Goal: Task Accomplishment & Management: Manage account settings

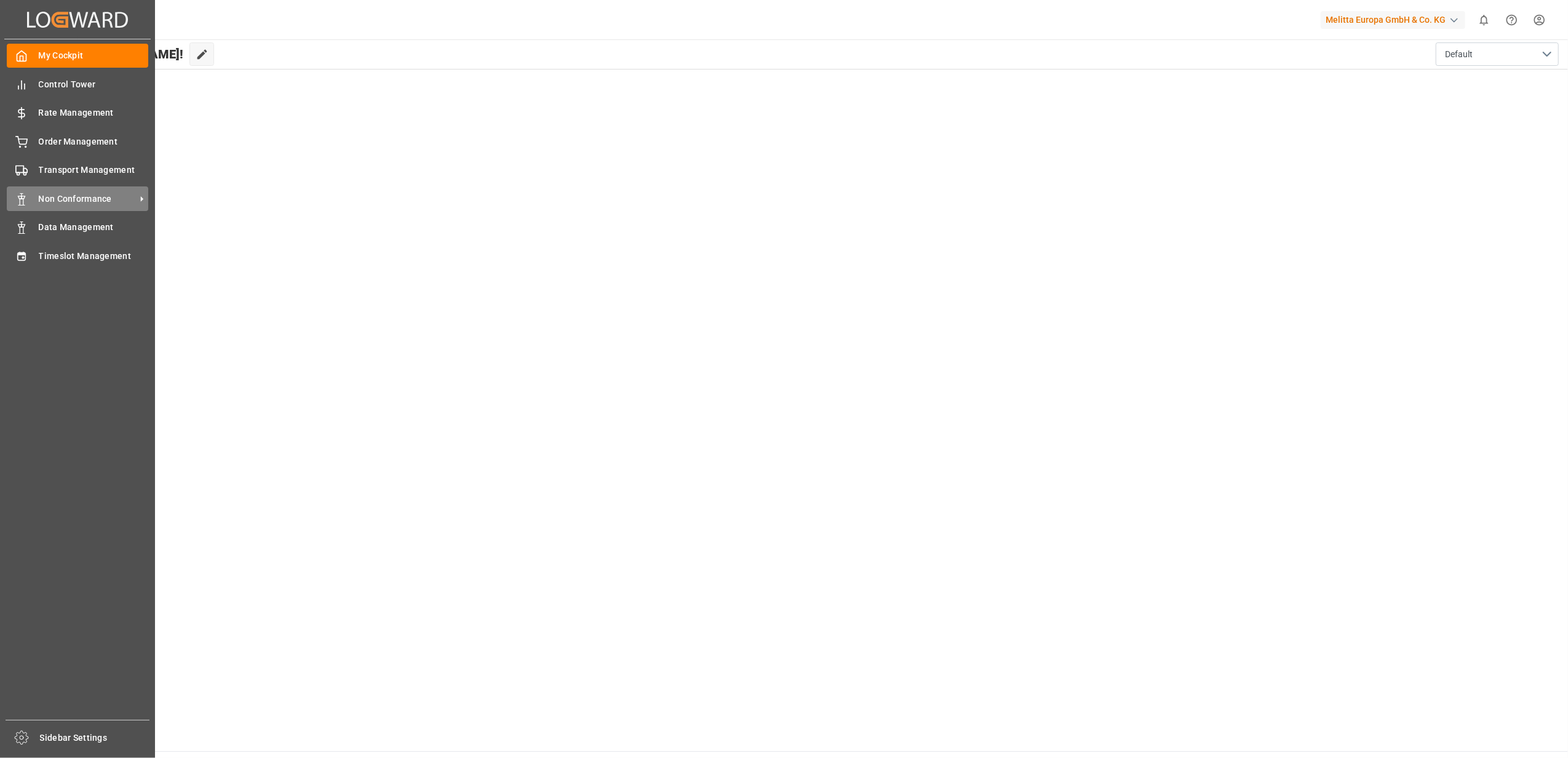
click at [104, 197] on span "Non Conformance" at bounding box center [87, 199] width 97 height 13
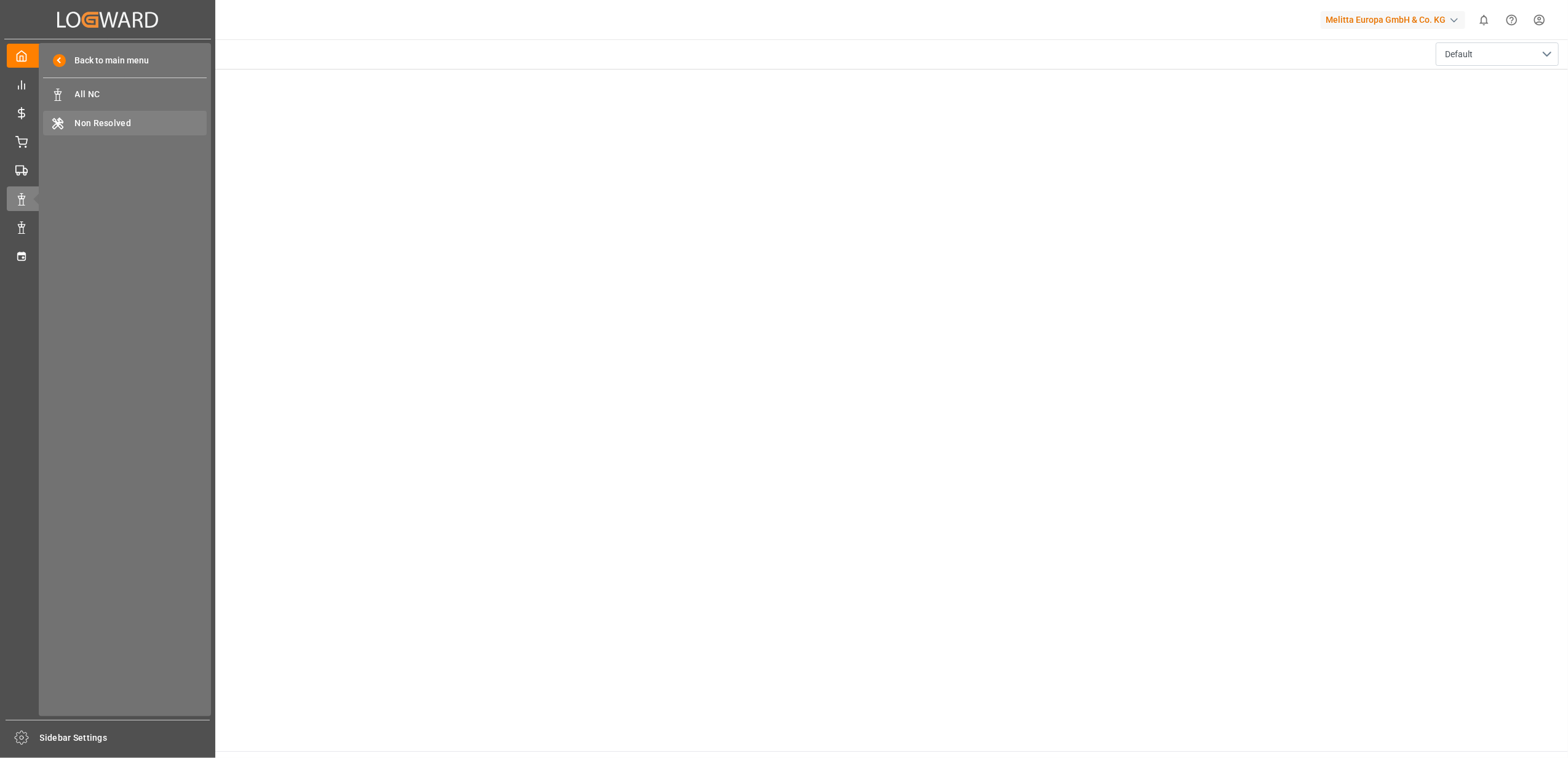
click at [99, 124] on span "Non Resolved" at bounding box center [141, 123] width 132 height 13
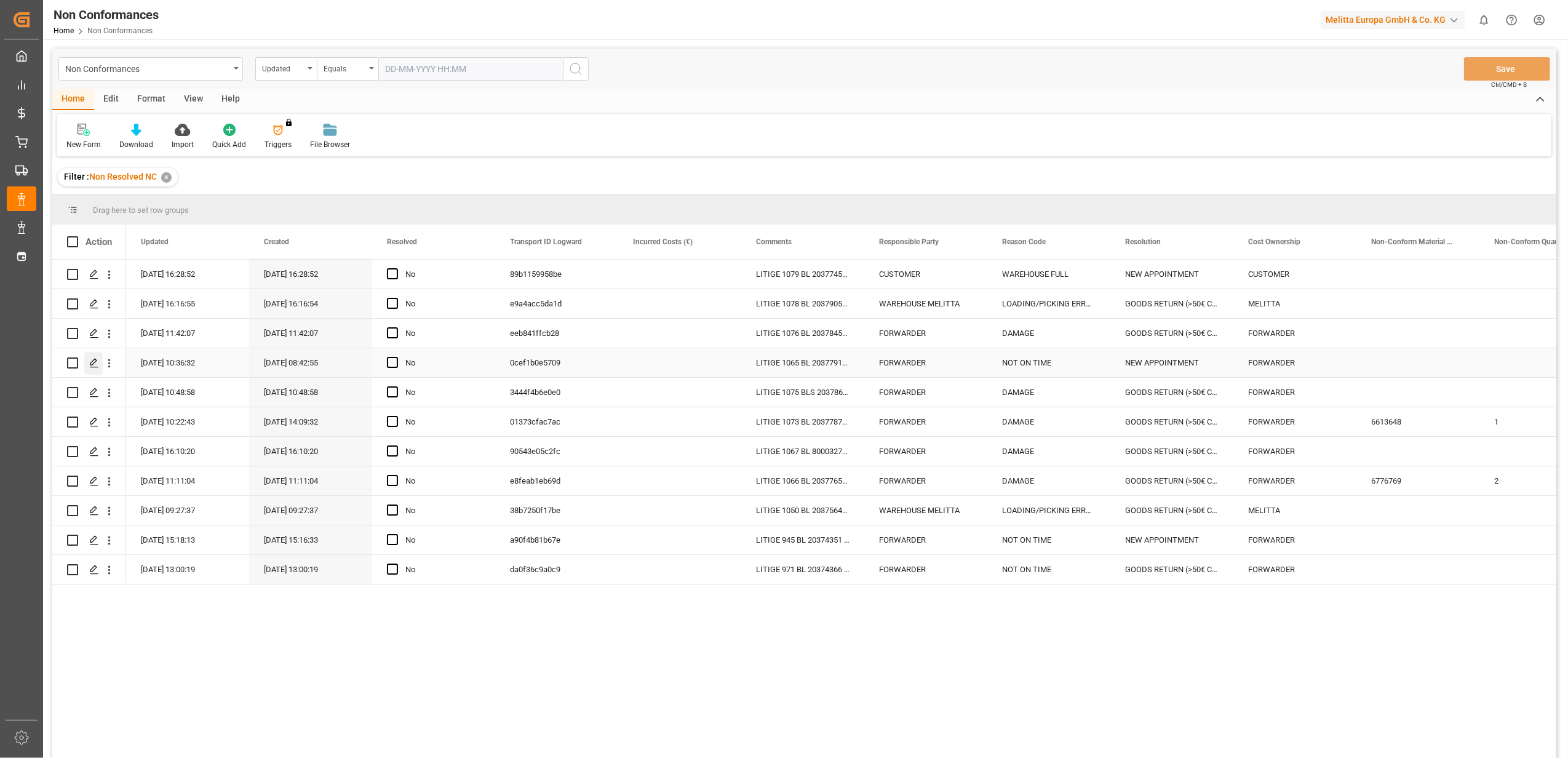
click at [91, 363] on polygon "Press SPACE to select this row." at bounding box center [94, 363] width 6 height 6
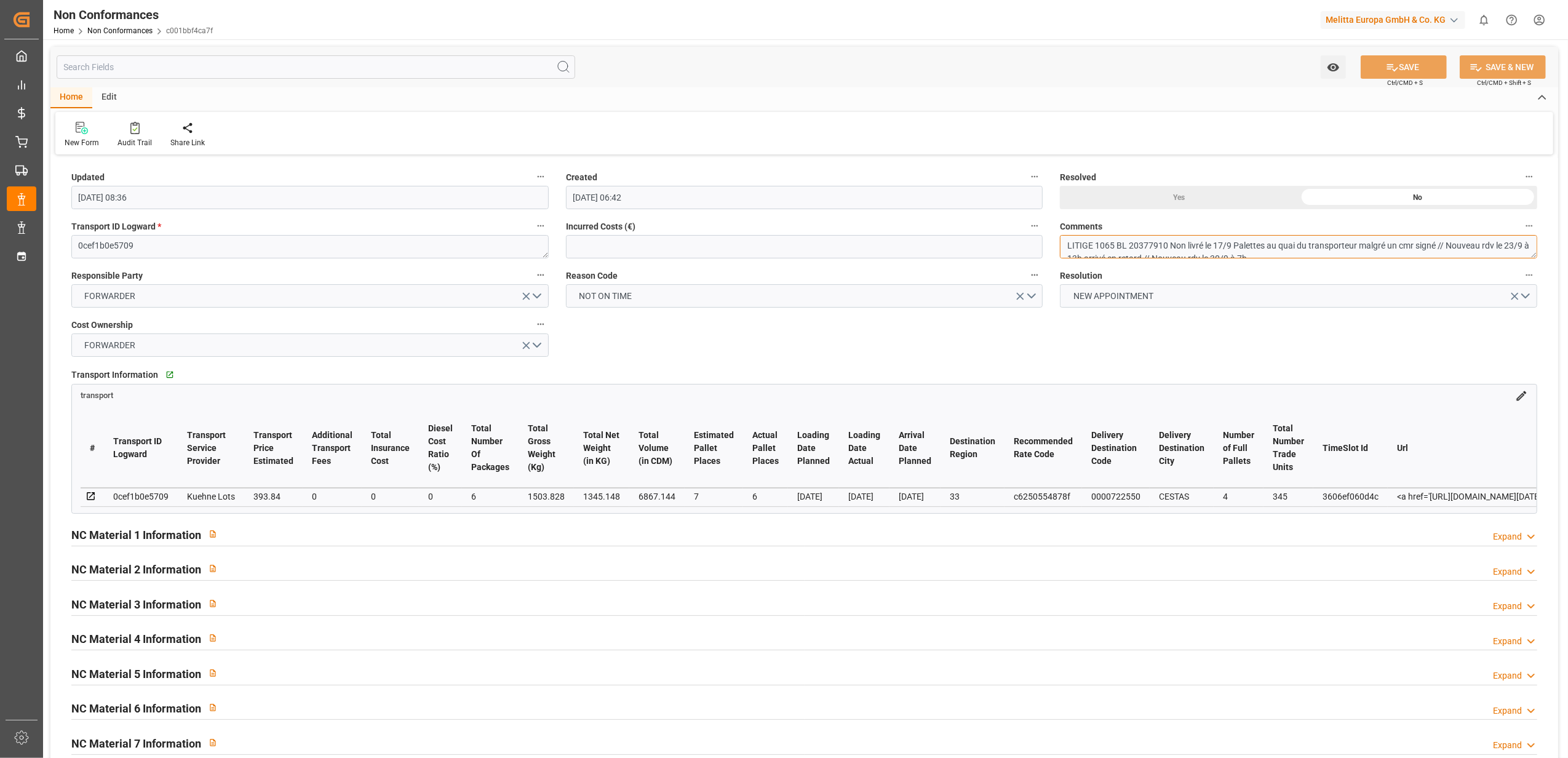
scroll to position [10, 0]
click at [1160, 188] on div "Yes" at bounding box center [1179, 198] width 239 height 24
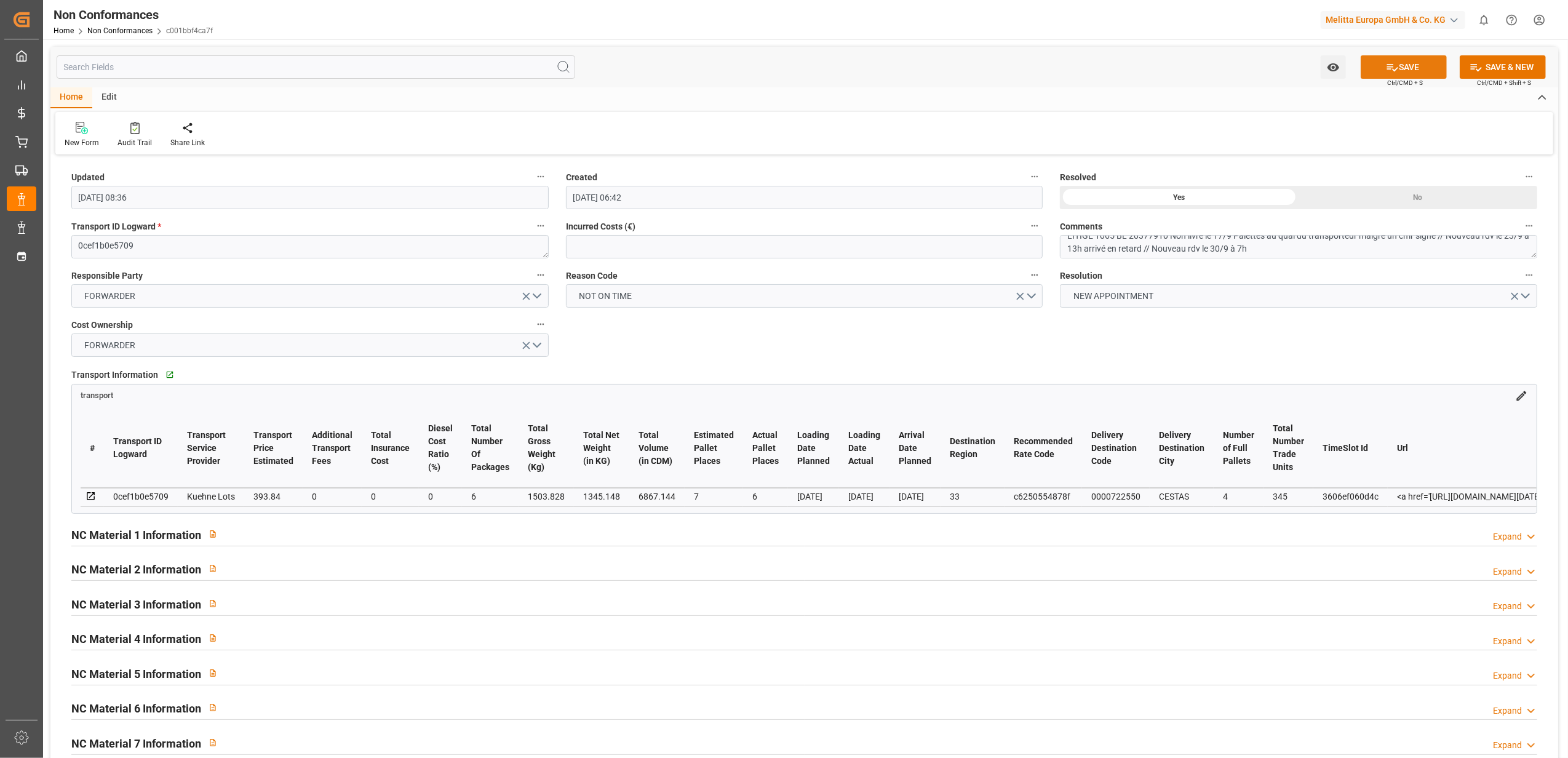
click at [1408, 65] on button "SAVE" at bounding box center [1403, 67] width 86 height 24
type input "[DATE] 07:04"
